Goal: Find contact information: Find contact information

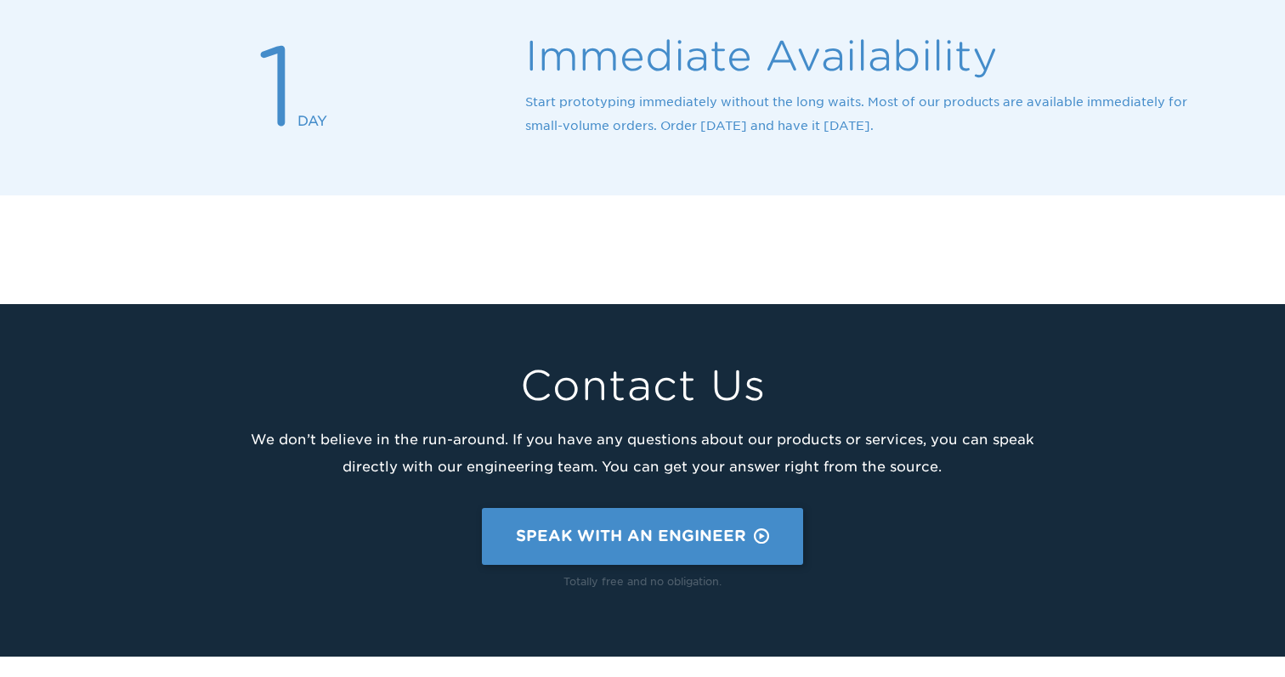
scroll to position [2391, 0]
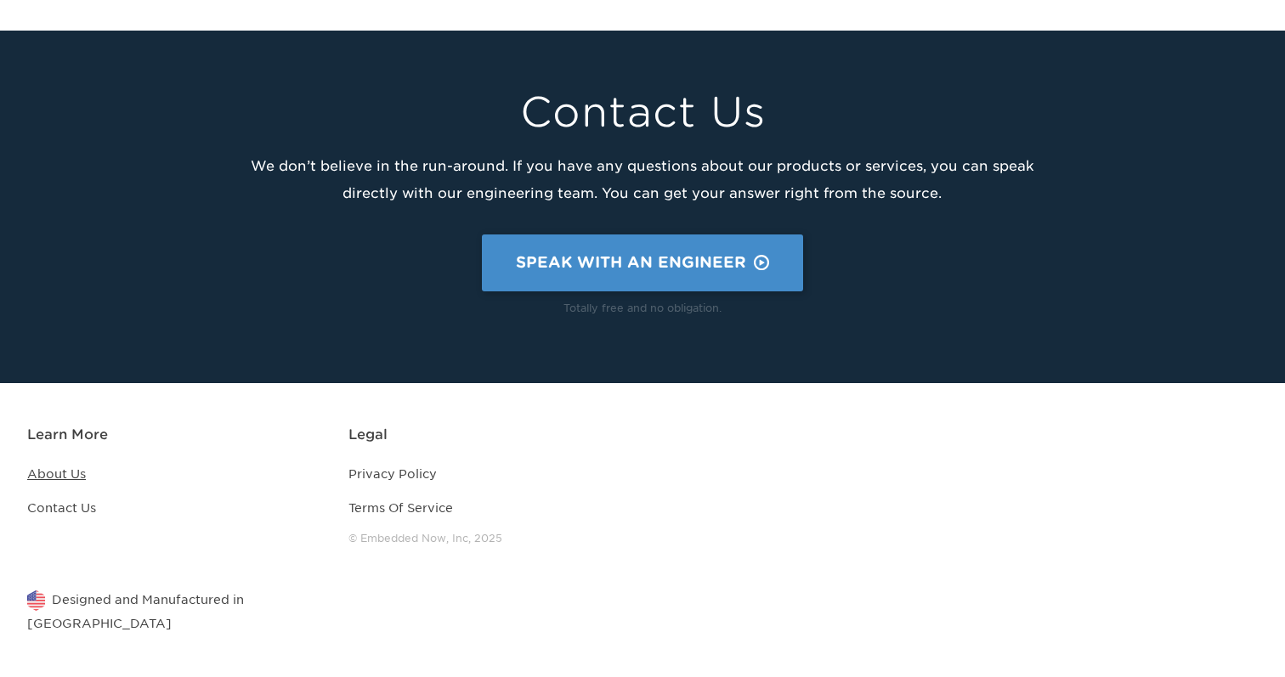
click at [63, 477] on link "About Us" at bounding box center [56, 474] width 59 height 14
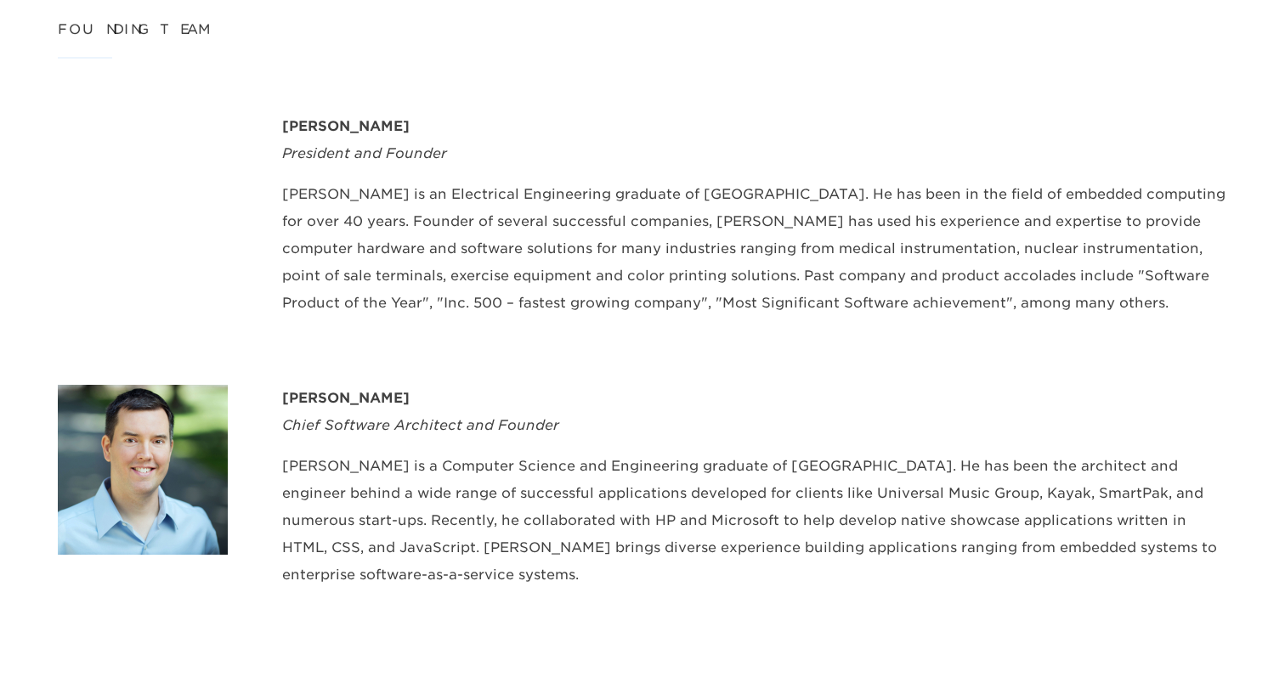
scroll to position [699, 0]
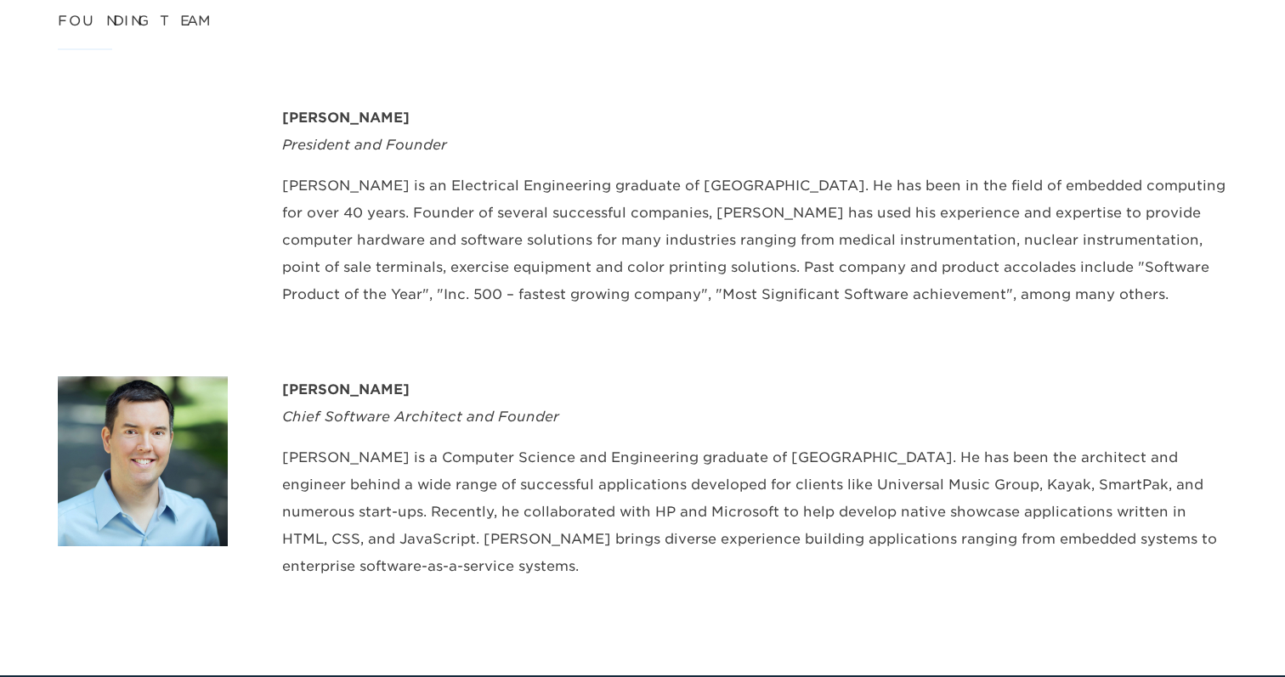
click at [331, 392] on div "[PERSON_NAME]" at bounding box center [754, 390] width 945 height 27
copy div "[PERSON_NAME]"
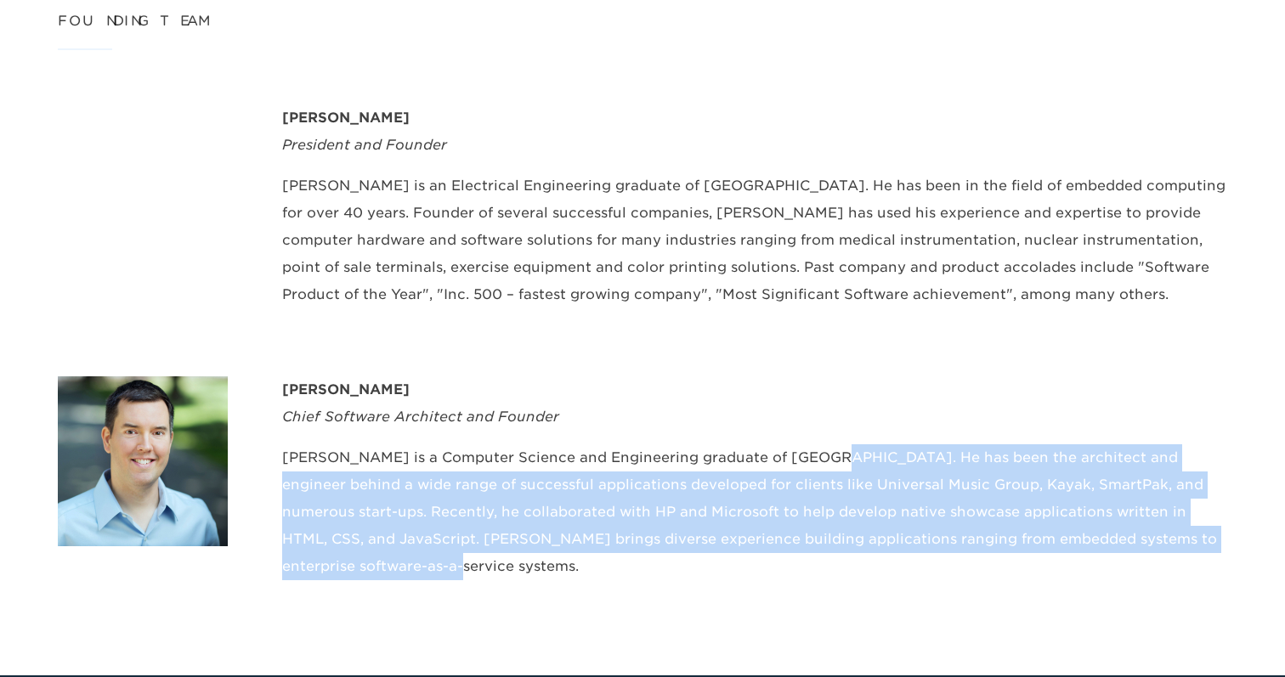
drag, startPoint x: 801, startPoint y: 453, endPoint x: 871, endPoint y: 556, distance: 124.7
click at [871, 557] on div "Eric Marthinsen Chief Software Architect and Founder Eric is a Computer Science…" at bounding box center [754, 486] width 945 height 218
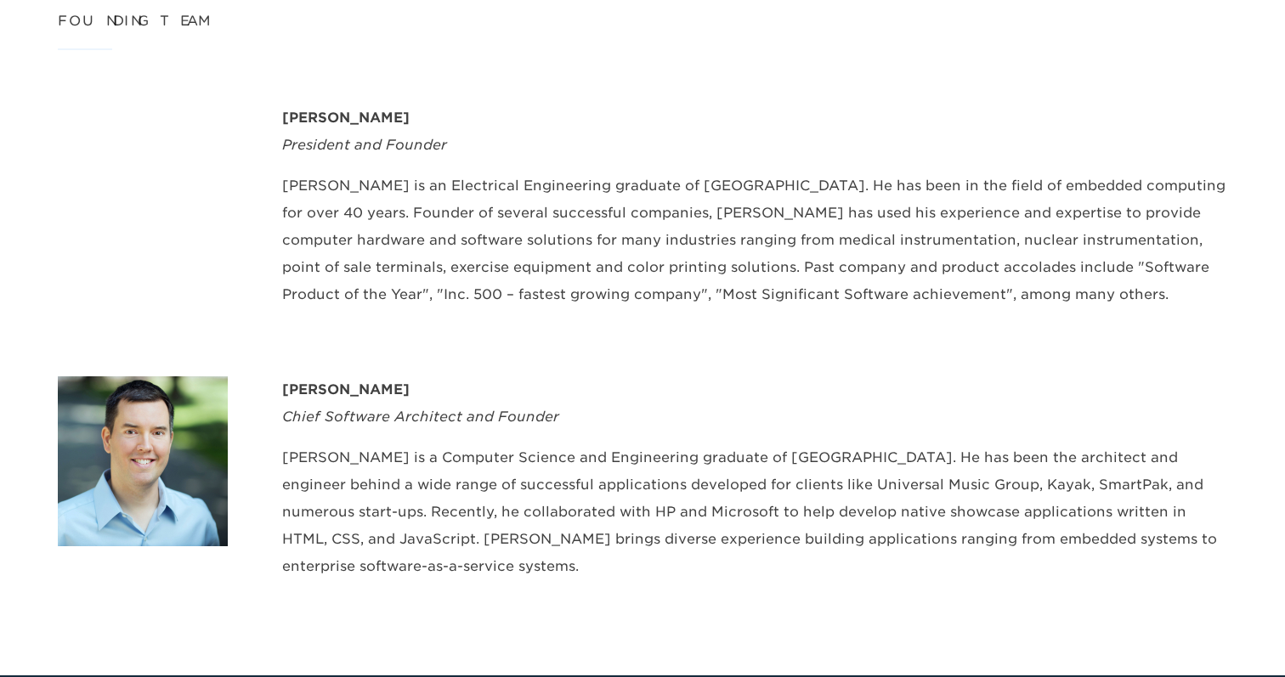
click at [959, 402] on div "Eric Marthinsen" at bounding box center [754, 390] width 945 height 27
